Goal: Information Seeking & Learning: Learn about a topic

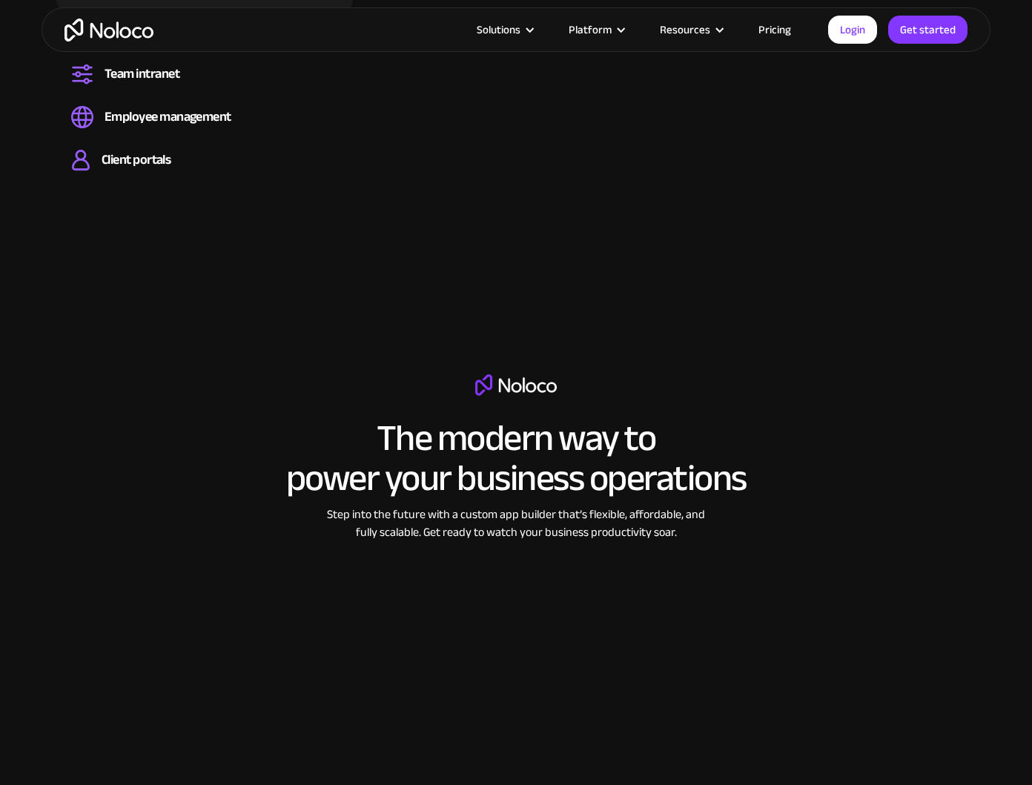
scroll to position [1839, 0]
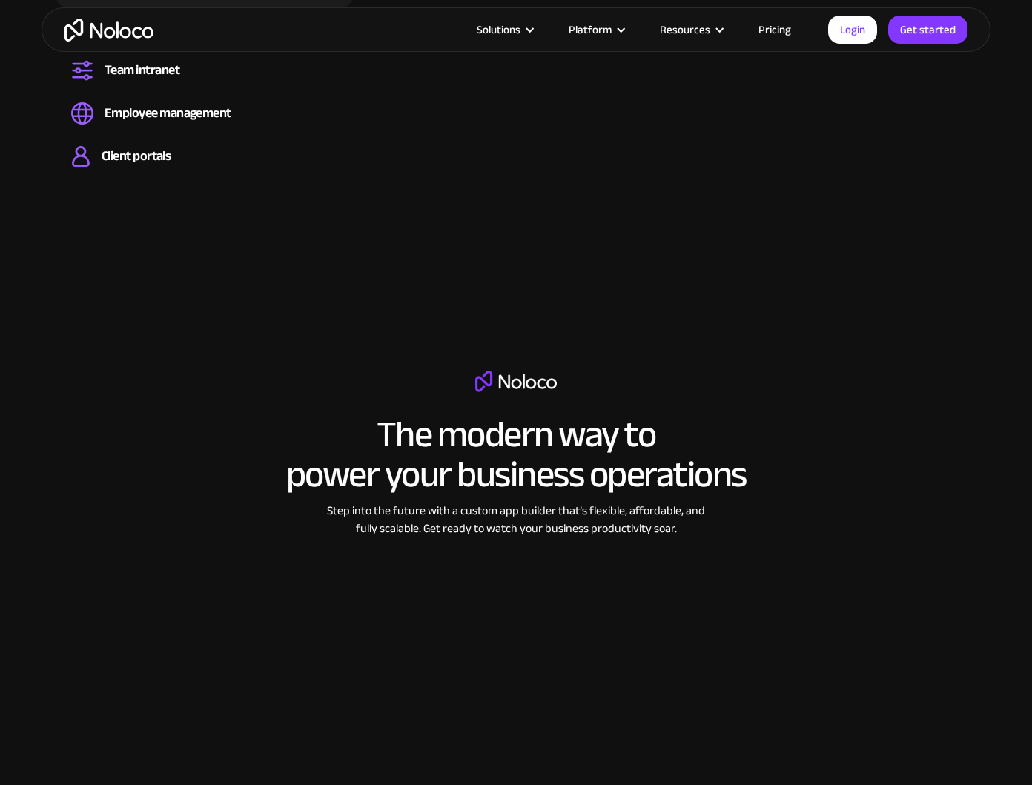
click at [699, 385] on div "The modern way to power your business operations Step into the future with a cu…" at bounding box center [516, 581] width 608 height 421
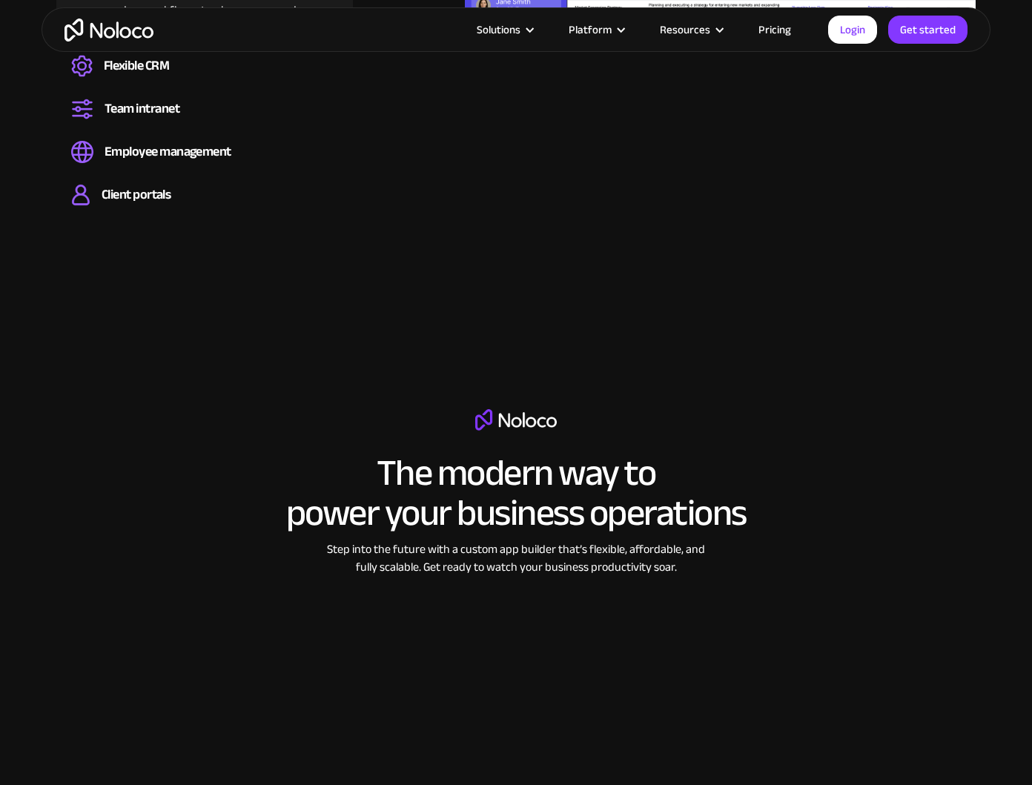
scroll to position [1839, 0]
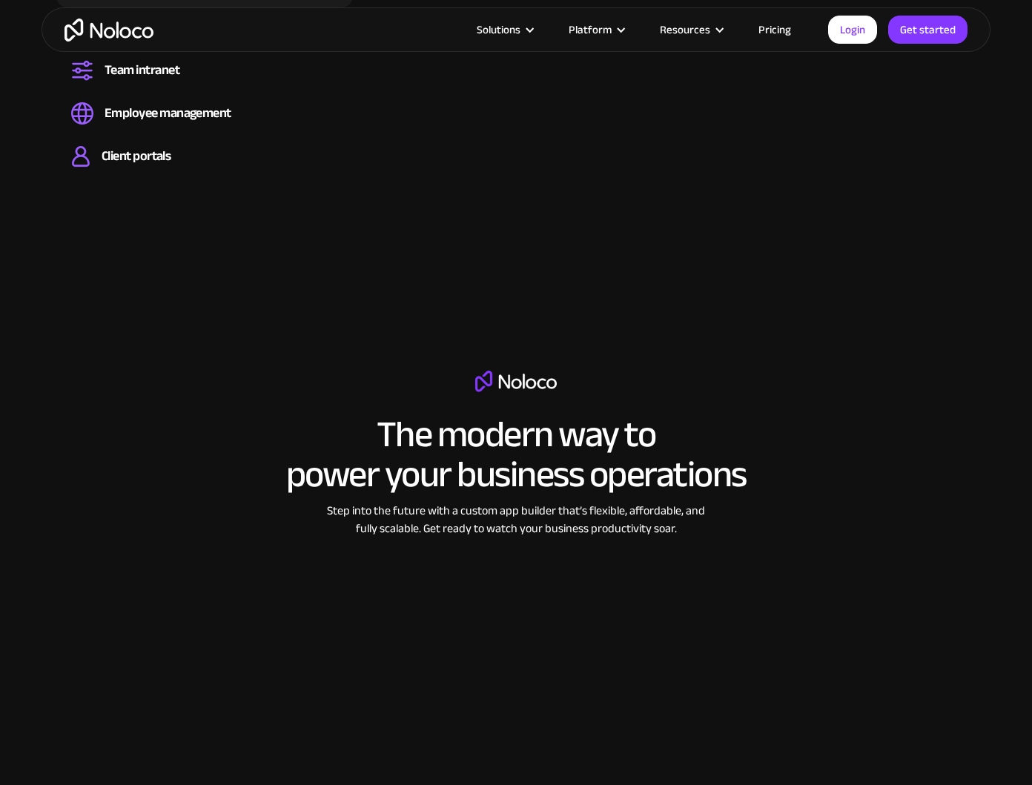
click at [770, 33] on link "Pricing" at bounding box center [775, 29] width 70 height 19
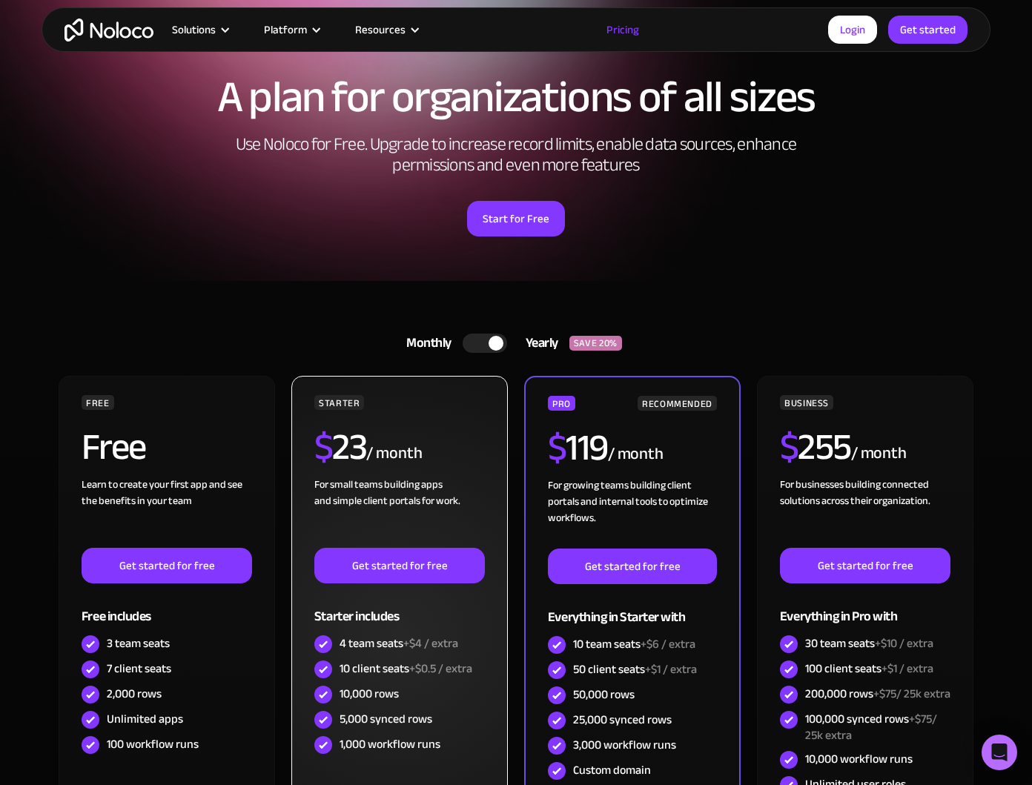
scroll to position [97, 0]
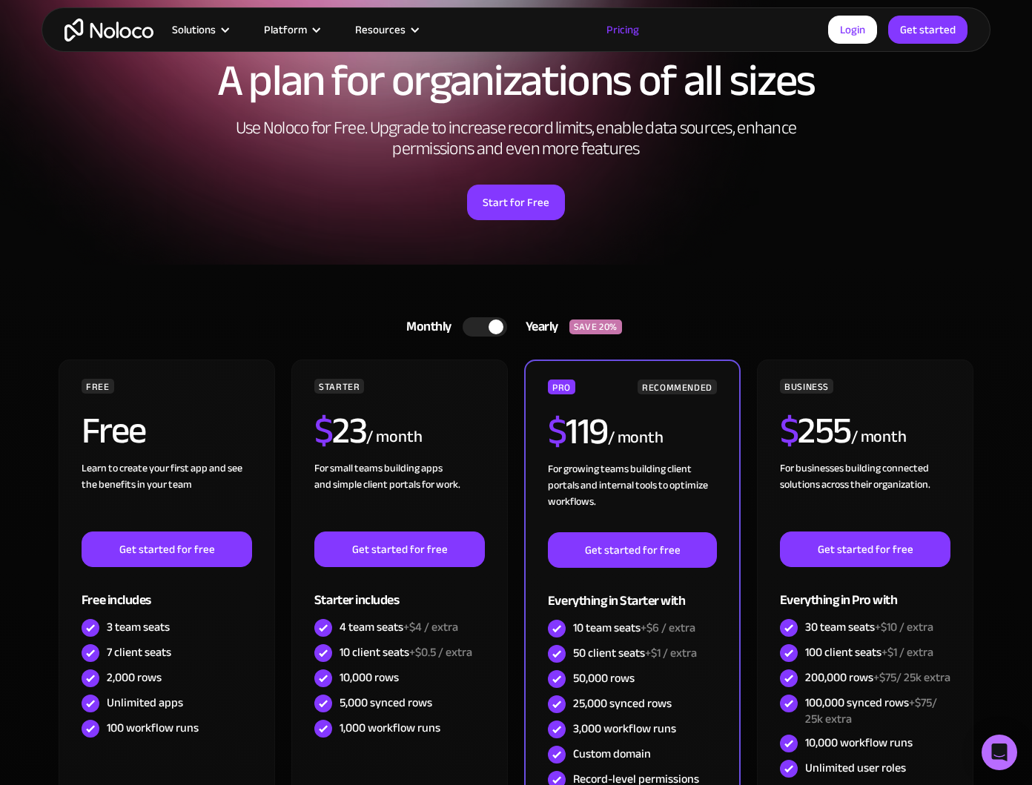
click at [481, 329] on div at bounding box center [485, 326] width 45 height 19
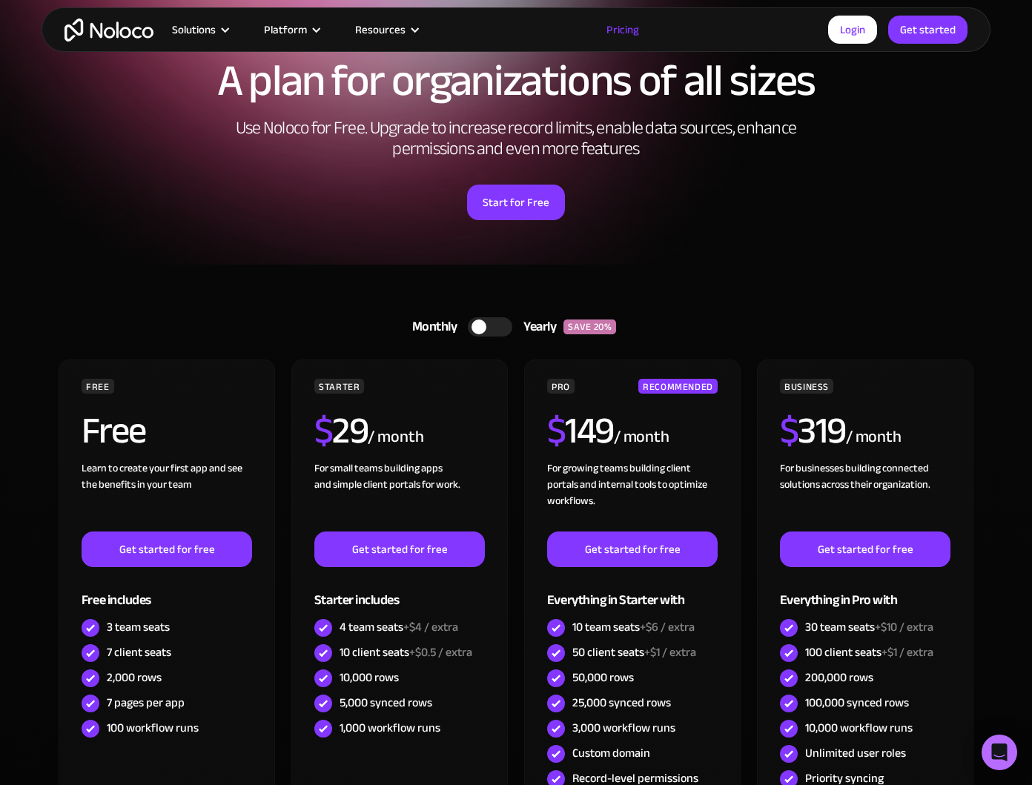
click at [481, 329] on div at bounding box center [479, 327] width 15 height 15
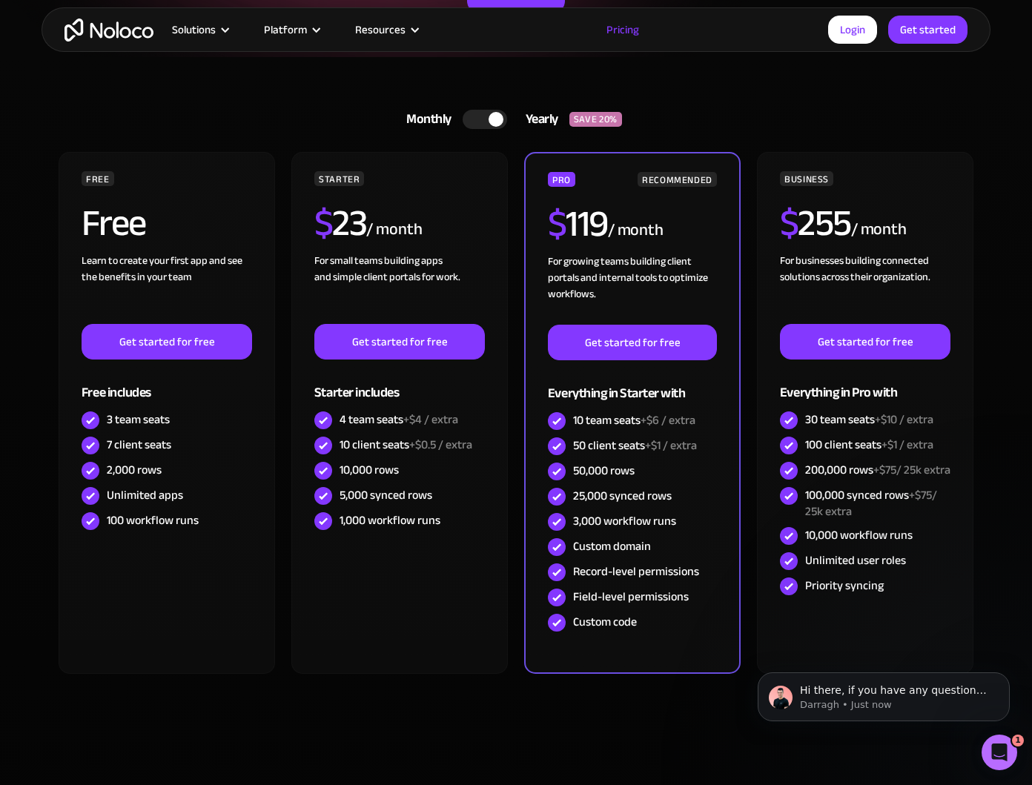
scroll to position [0, 0]
